Goal: Find specific page/section: Find specific page/section

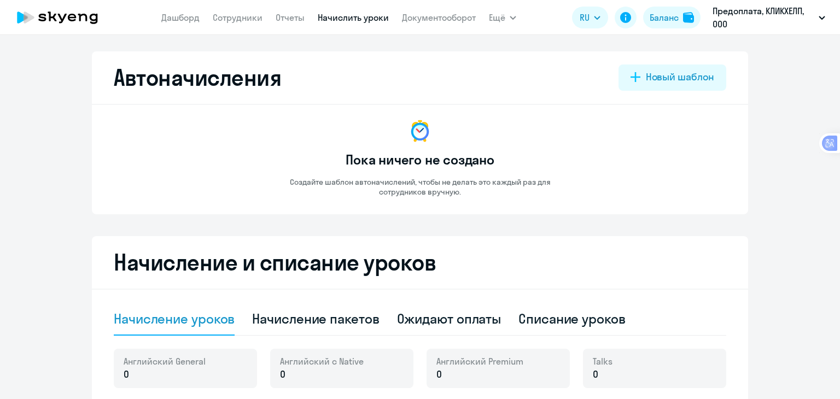
select select "10"
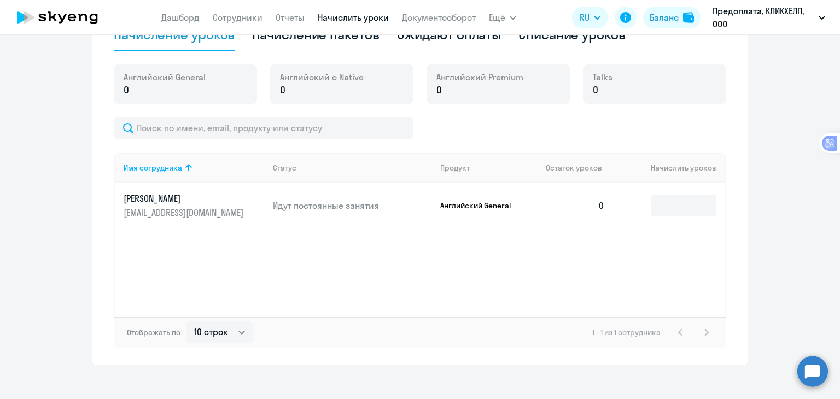
scroll to position [294, 0]
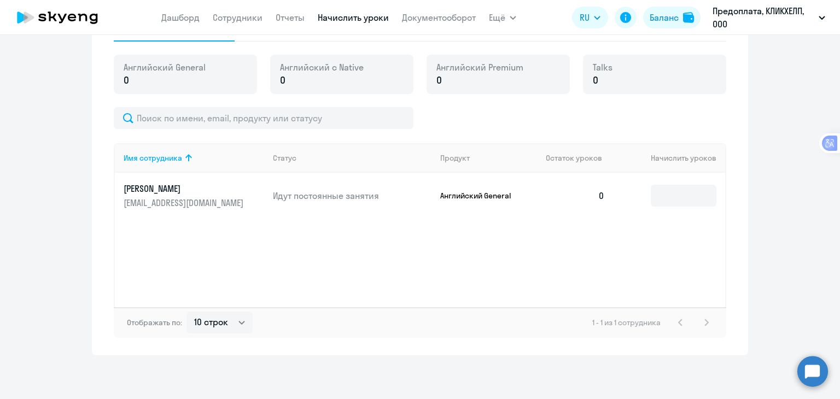
click at [148, 191] on p "[PERSON_NAME]" at bounding box center [185, 189] width 123 height 12
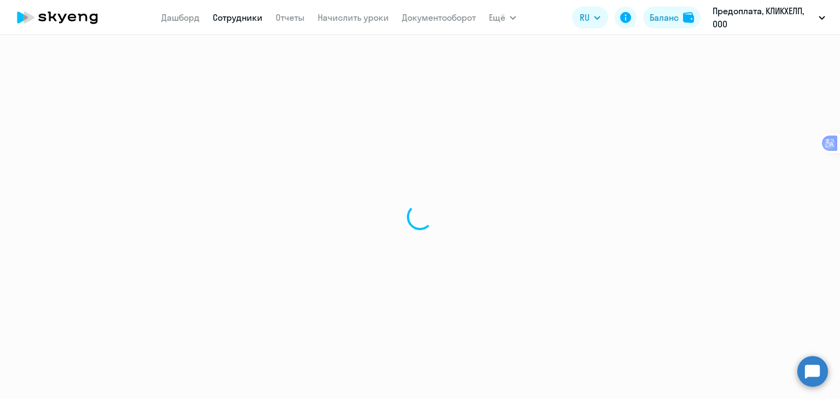
select select "english"
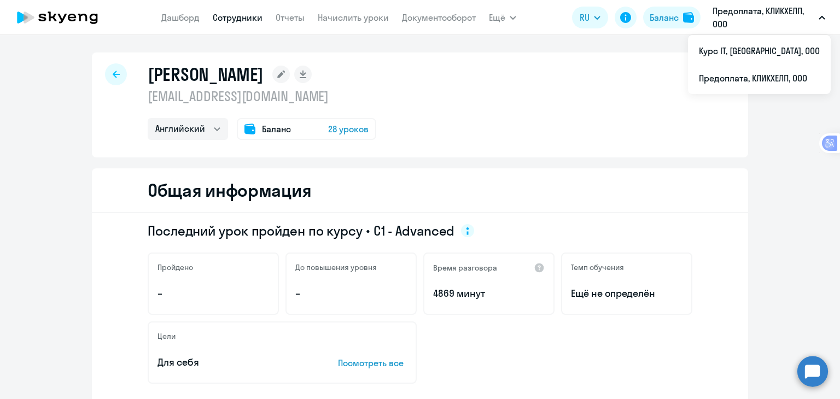
click at [823, 19] on icon "button" at bounding box center [822, 18] width 7 height 4
click at [818, 20] on button "Предоплата, КЛИКХЕЛП, ООО" at bounding box center [769, 17] width 124 height 26
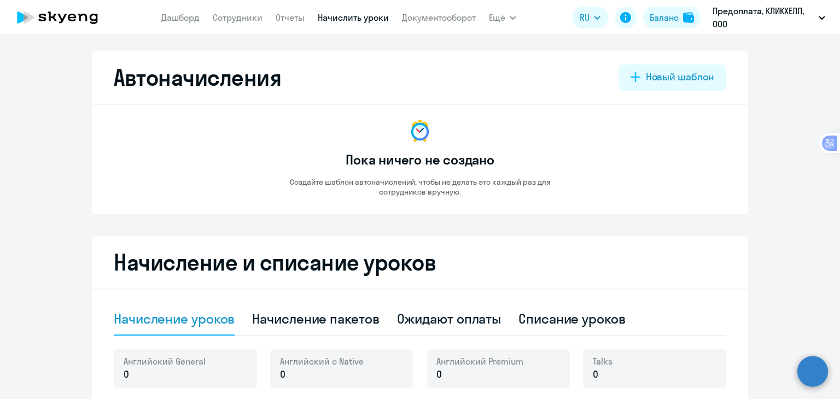
select select "10"
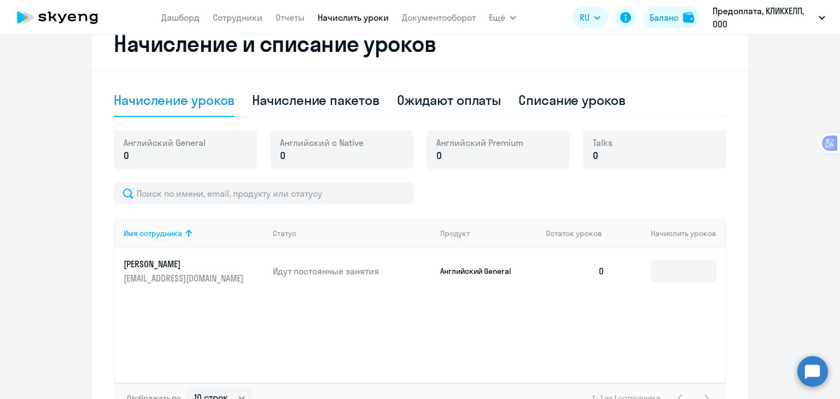
click at [168, 267] on p "[PERSON_NAME]" at bounding box center [185, 264] width 123 height 12
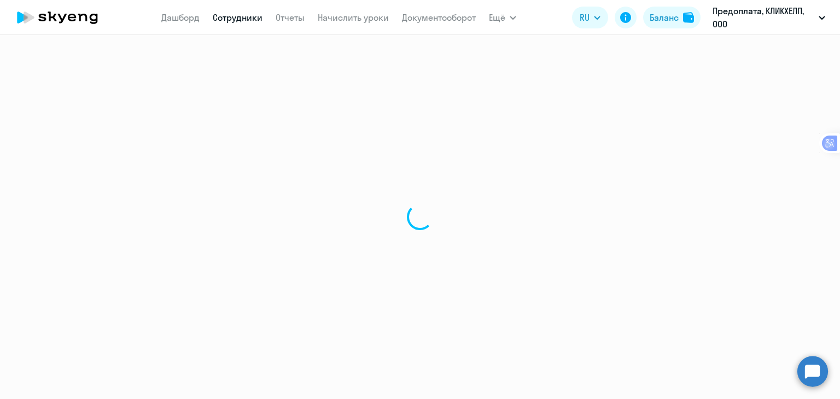
select select "english"
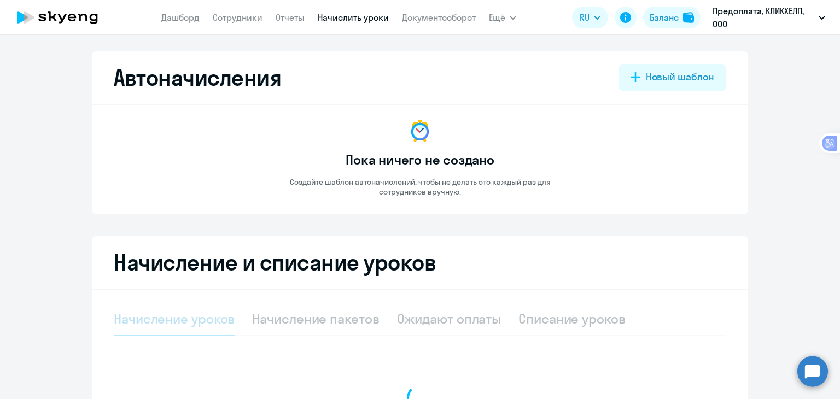
select select "10"
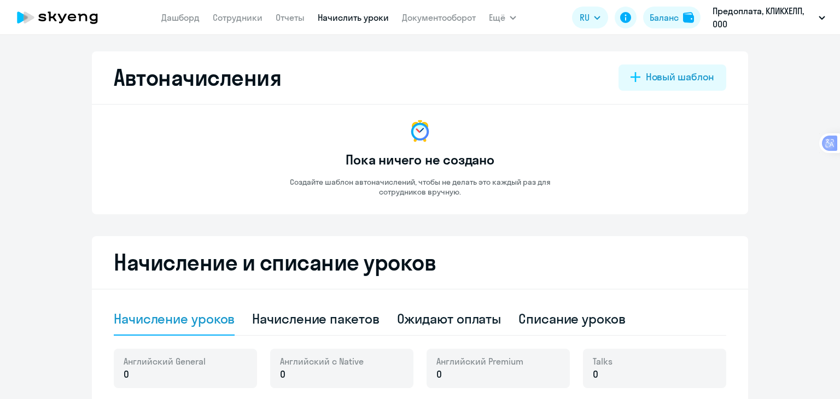
select select "10"
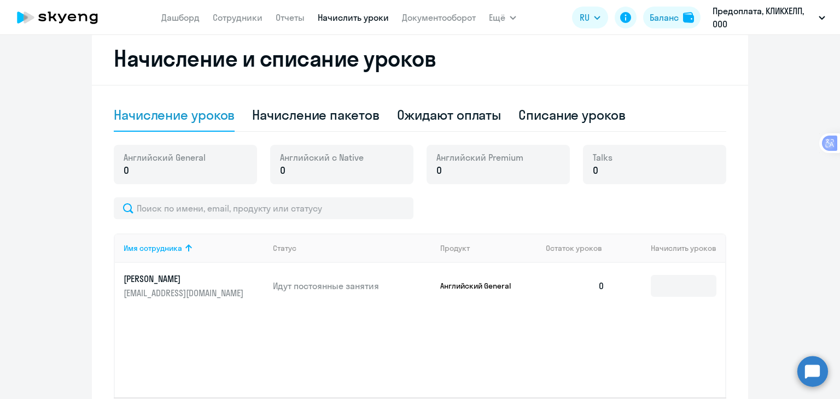
scroll to position [219, 0]
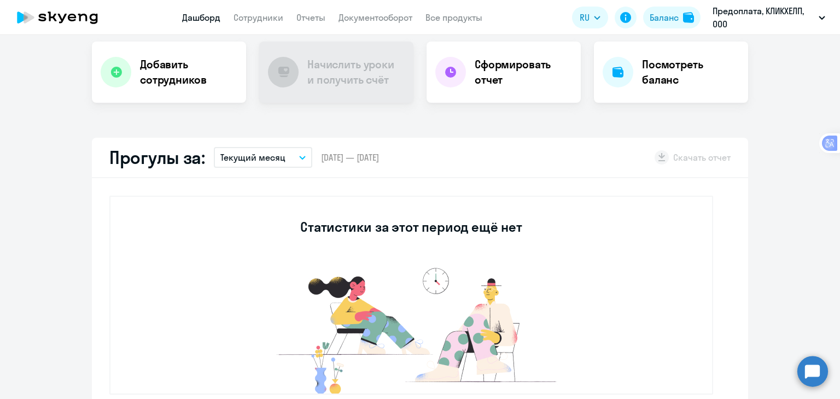
scroll to position [55, 0]
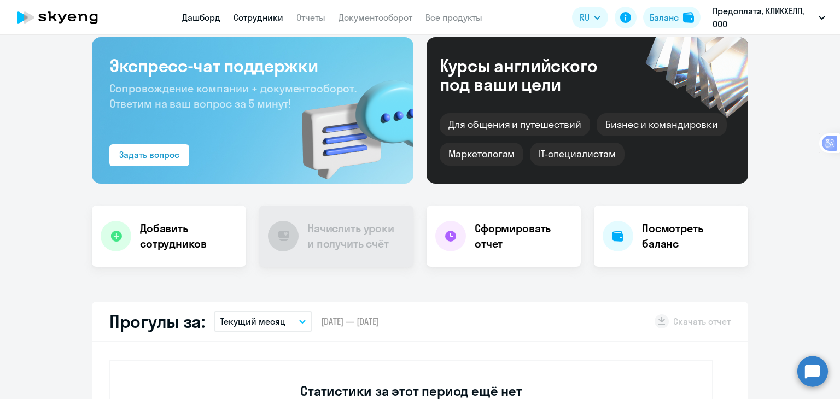
click at [255, 20] on link "Сотрудники" at bounding box center [259, 17] width 50 height 11
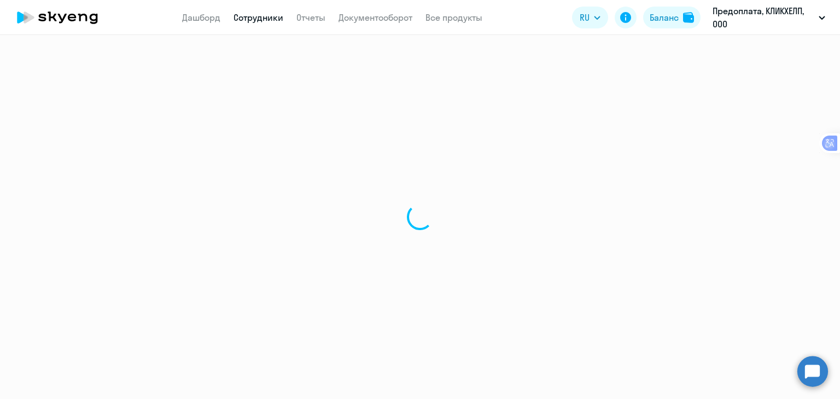
select select "30"
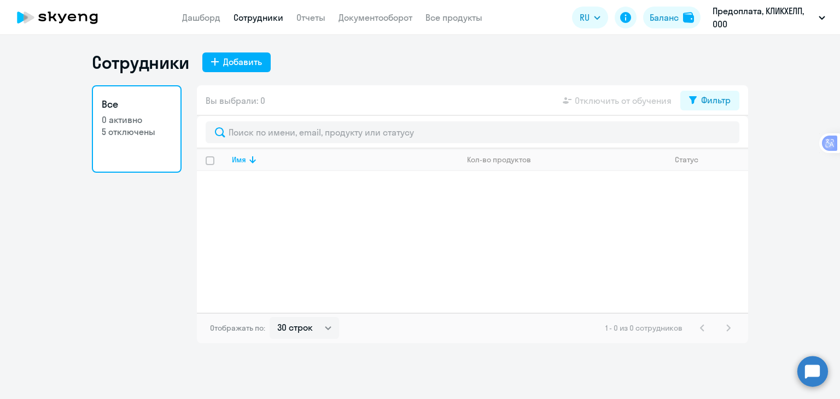
click at [244, 18] on link "Сотрудники" at bounding box center [259, 17] width 50 height 11
select select "30"
